Goal: Information Seeking & Learning: Learn about a topic

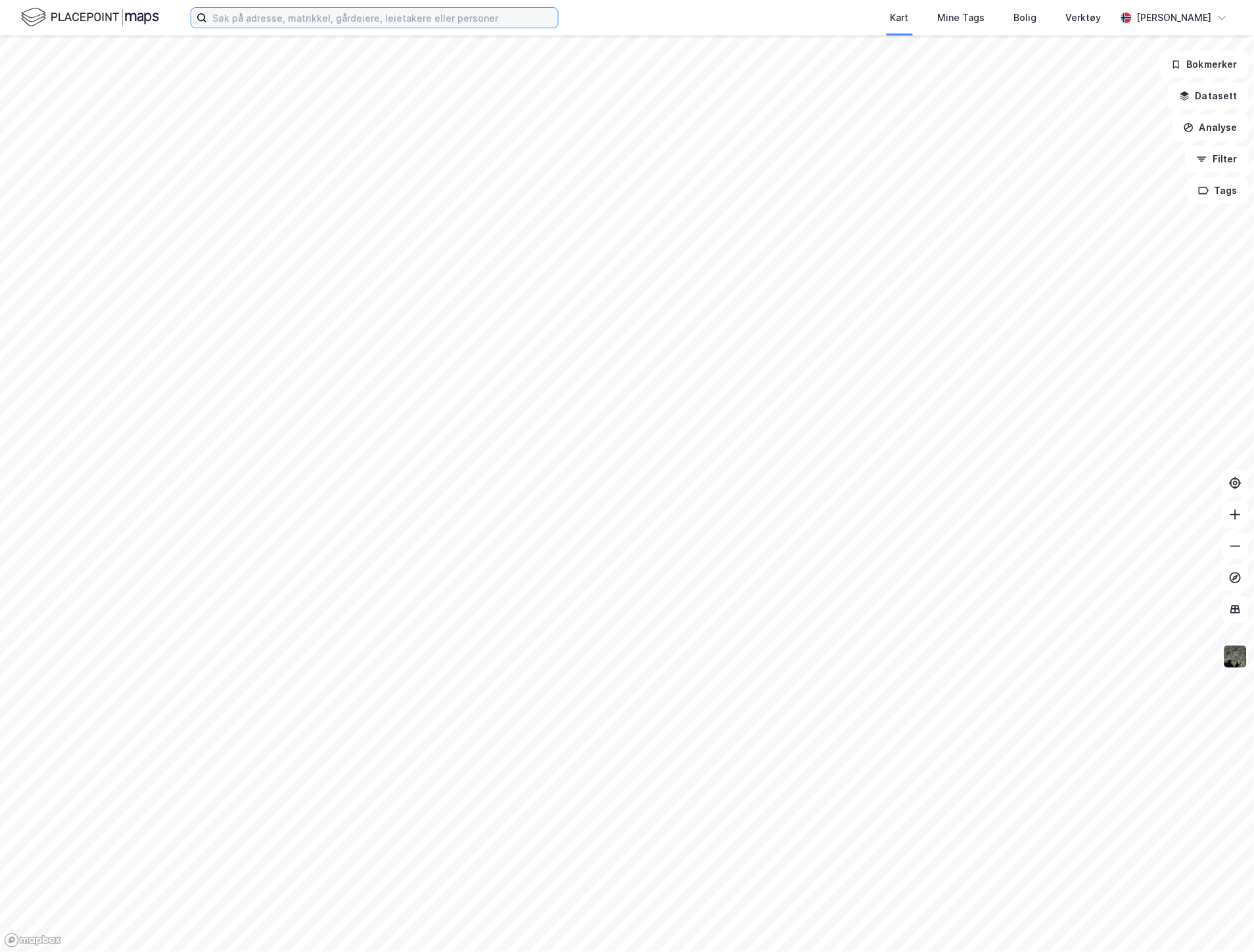
click at [265, 24] on input at bounding box center [382, 18] width 351 height 20
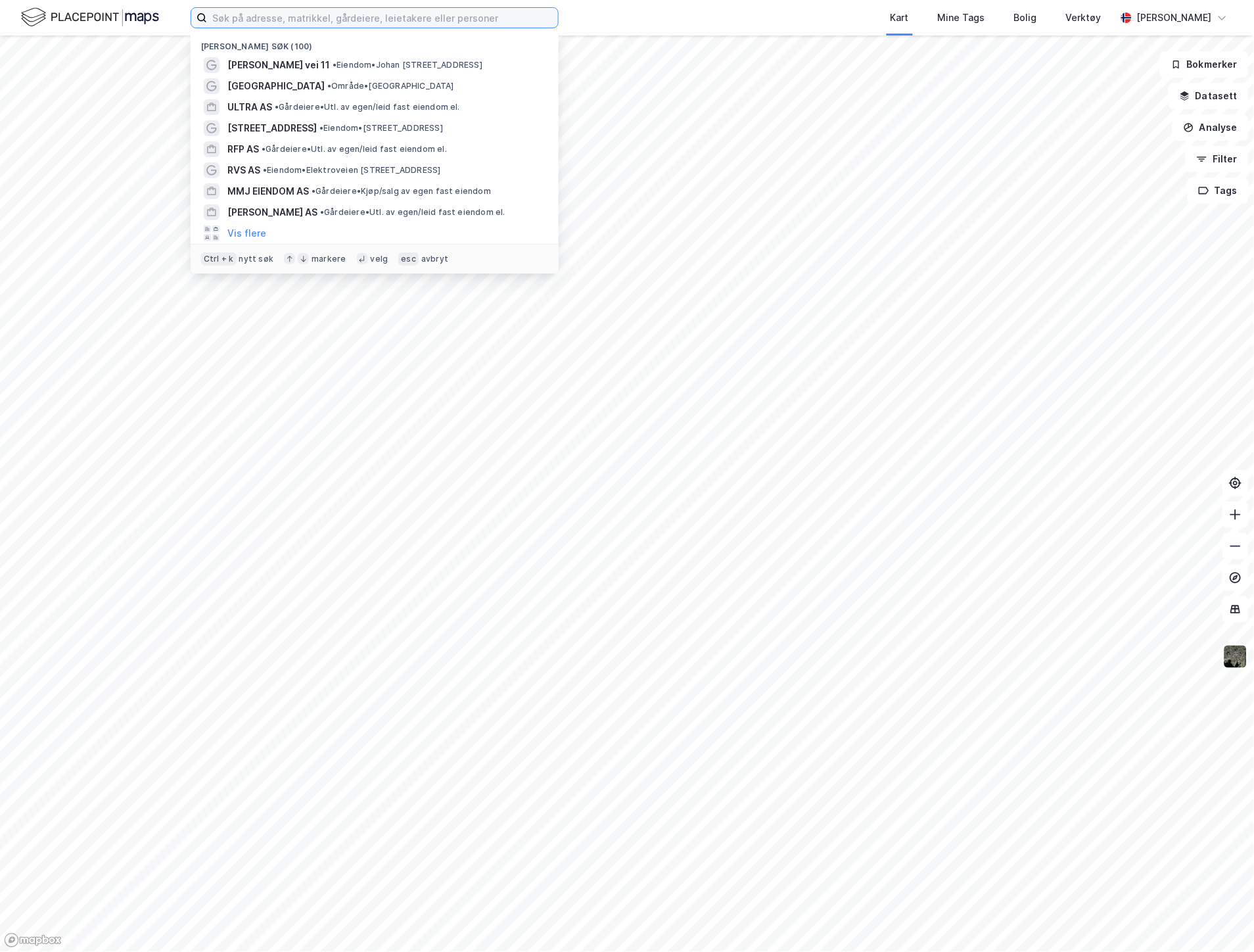
click at [268, 18] on input at bounding box center [382, 18] width 351 height 20
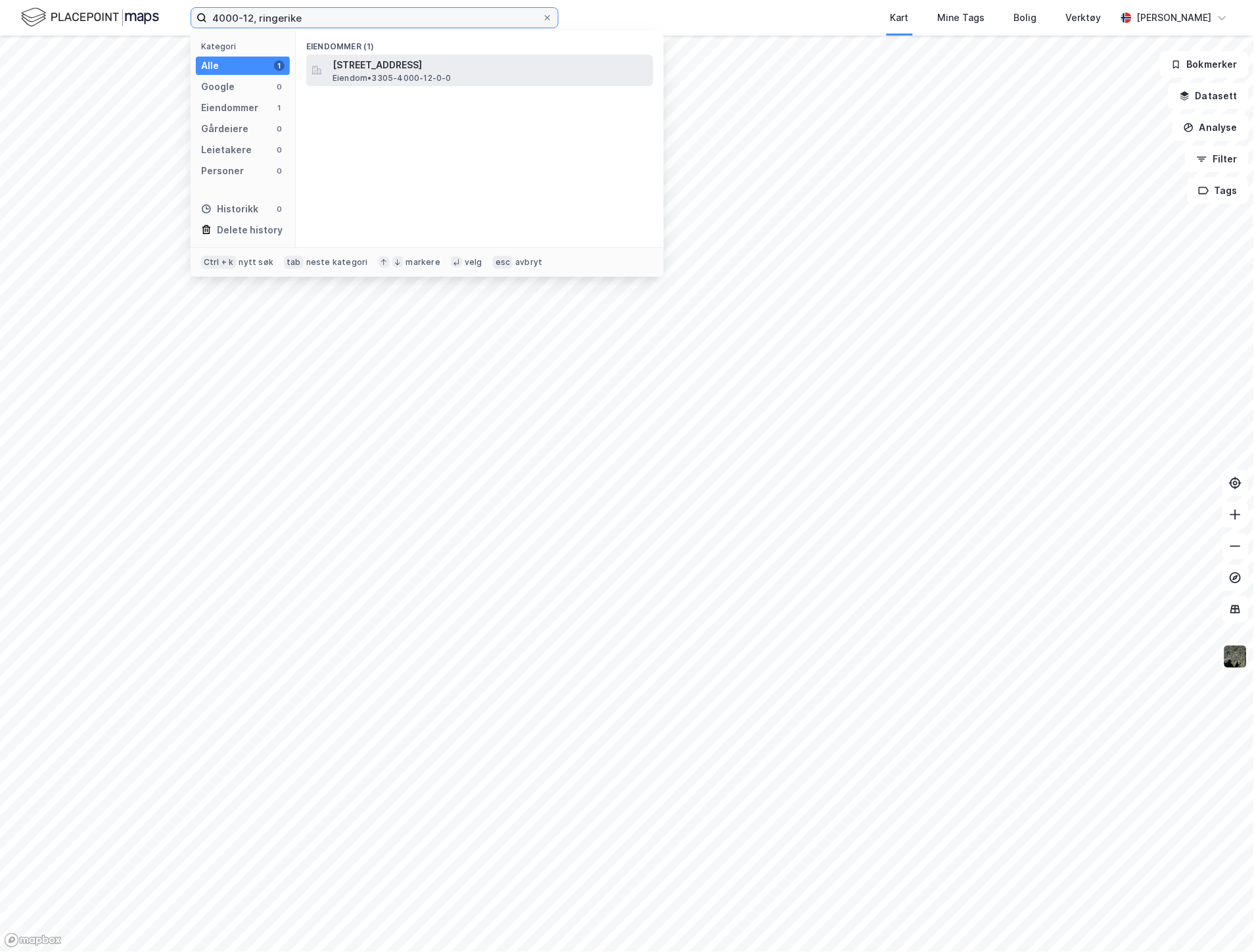
type input "4000-12, ringerike"
click at [399, 70] on span "[STREET_ADDRESS]" at bounding box center [490, 64] width 315 height 16
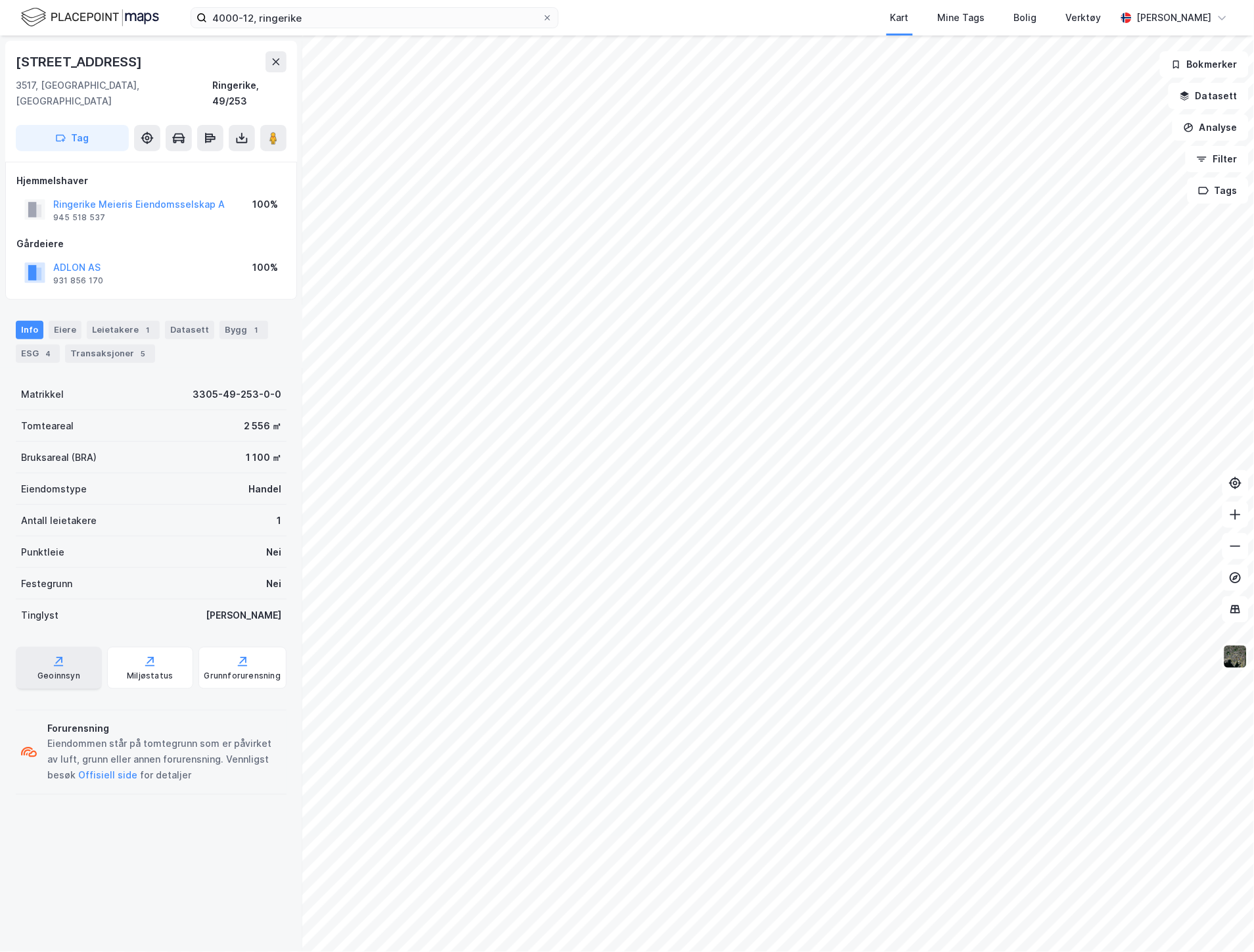
click at [74, 652] on div "Geoinnsyn" at bounding box center [58, 667] width 86 height 42
